Goal: Navigation & Orientation: Find specific page/section

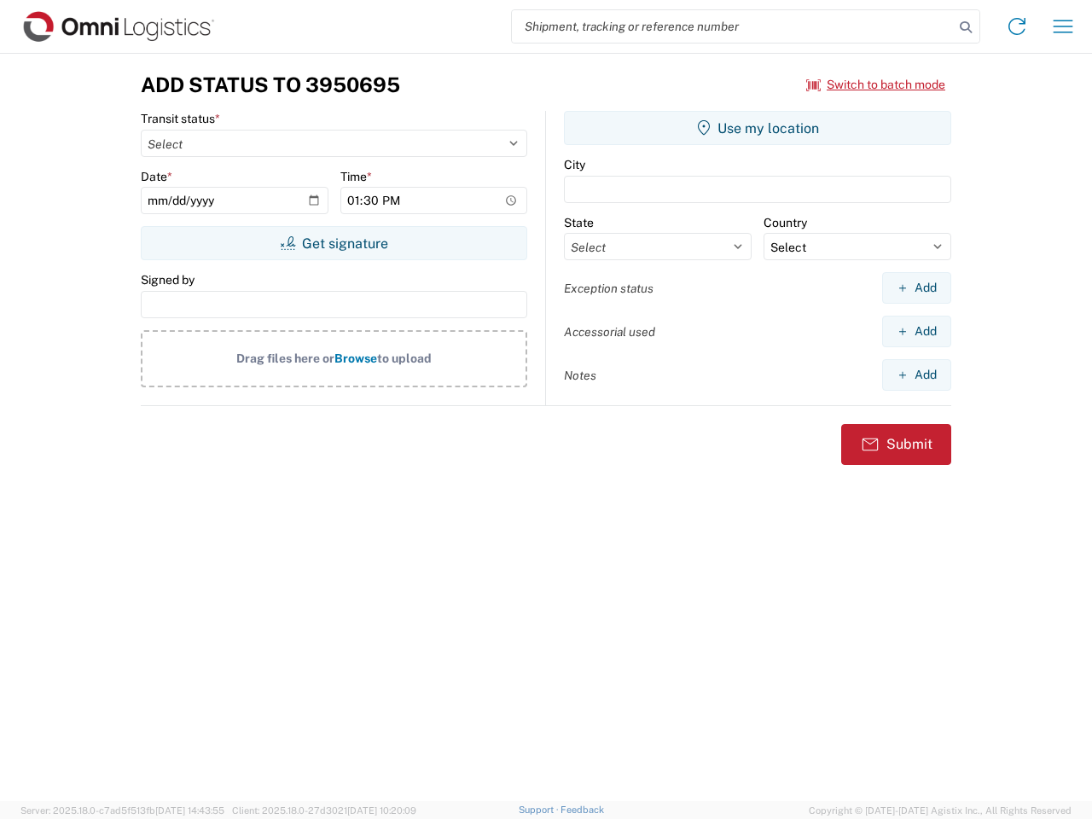
click at [733, 26] on input "search" at bounding box center [733, 26] width 442 height 32
click at [966, 27] on icon at bounding box center [966, 27] width 24 height 24
click at [1017, 26] on icon at bounding box center [1016, 26] width 27 height 27
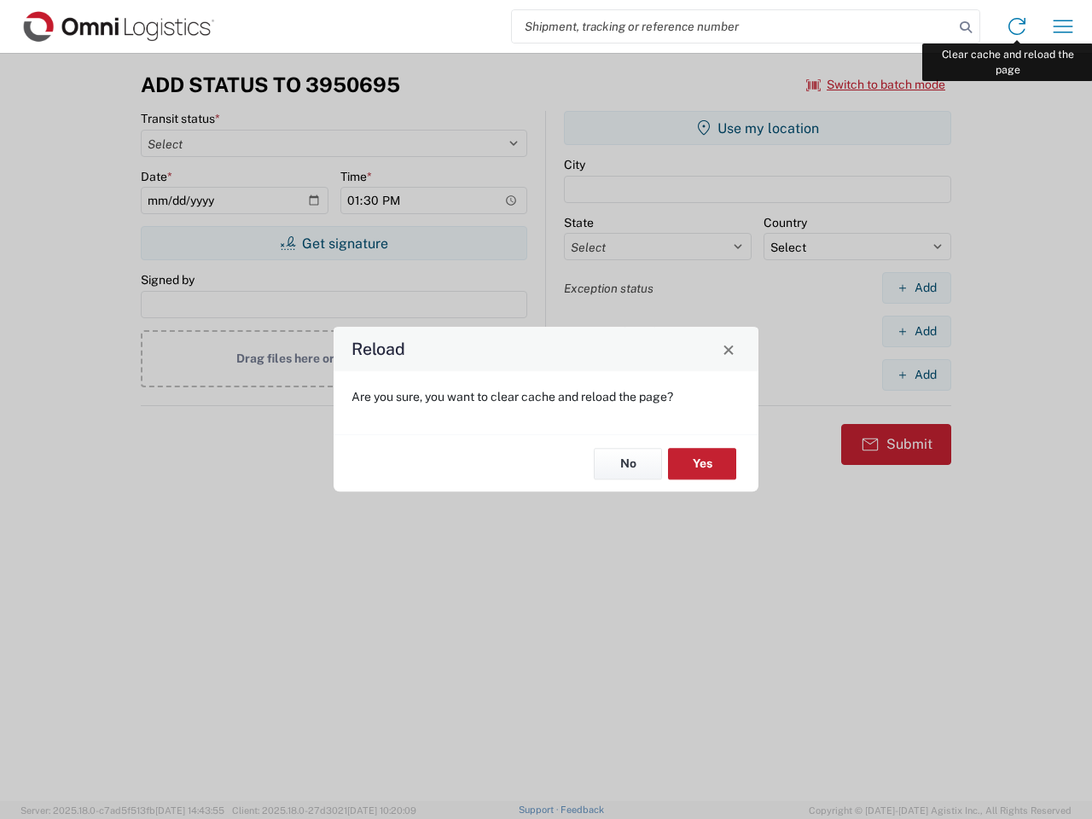
click at [1063, 26] on div "Reload Are you sure, you want to clear cache and reload the page? No Yes" at bounding box center [546, 409] width 1092 height 819
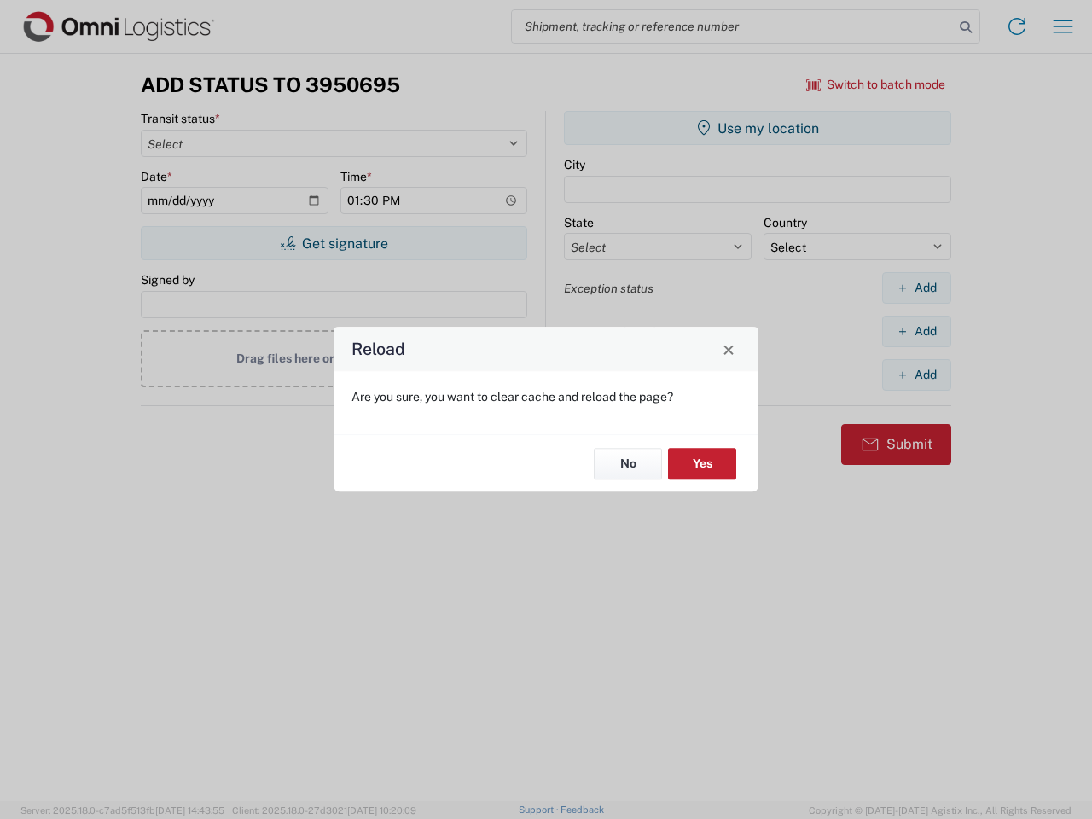
click at [876, 84] on div "Reload Are you sure, you want to clear cache and reload the page? No Yes" at bounding box center [546, 409] width 1092 height 819
click at [333, 243] on div "Reload Are you sure, you want to clear cache and reload the page? No Yes" at bounding box center [546, 409] width 1092 height 819
click at [757, 128] on div "Reload Are you sure, you want to clear cache and reload the page? No Yes" at bounding box center [546, 409] width 1092 height 819
click at [916, 287] on div "Reload Are you sure, you want to clear cache and reload the page? No Yes" at bounding box center [546, 409] width 1092 height 819
click at [916, 331] on div "Reload Are you sure, you want to clear cache and reload the page? No Yes" at bounding box center [546, 409] width 1092 height 819
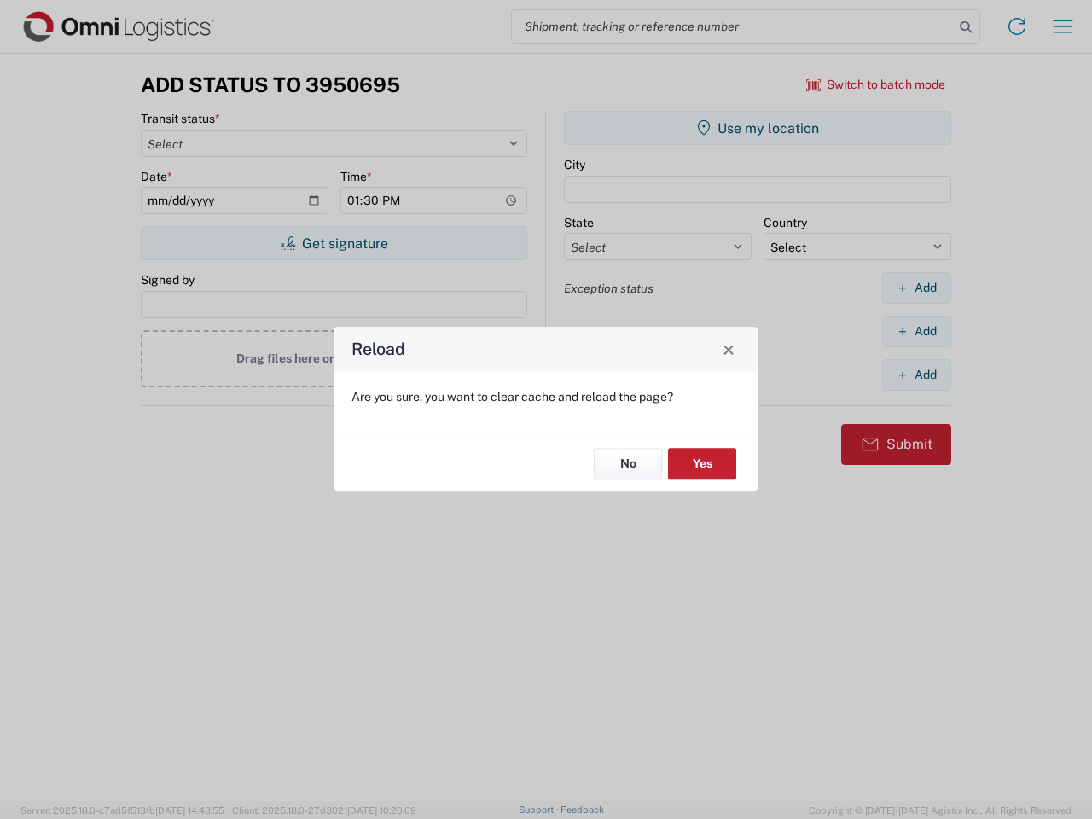
click at [916, 374] on div "Reload Are you sure, you want to clear cache and reload the page? No Yes" at bounding box center [546, 409] width 1092 height 819
